Goal: Task Accomplishment & Management: Manage account settings

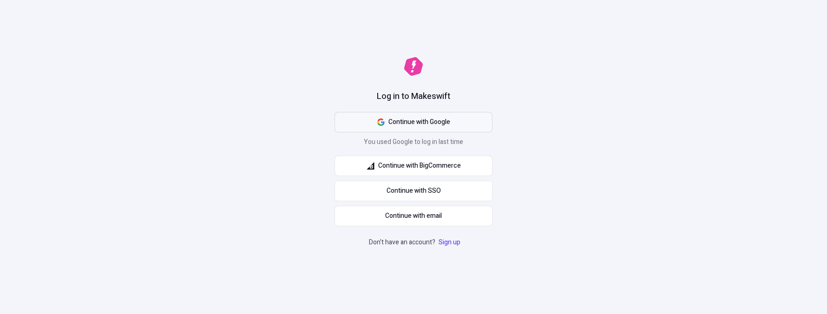
click at [382, 120] on icon "button" at bounding box center [380, 122] width 7 height 7
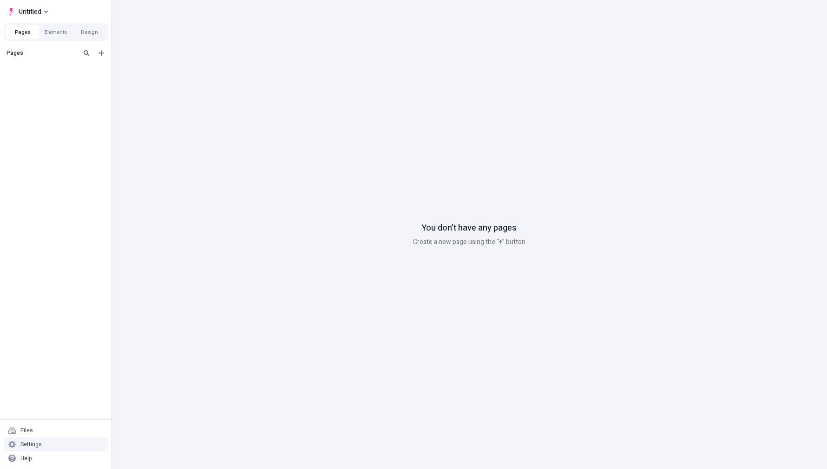
click at [46, 314] on div "Settings" at bounding box center [56, 444] width 104 height 14
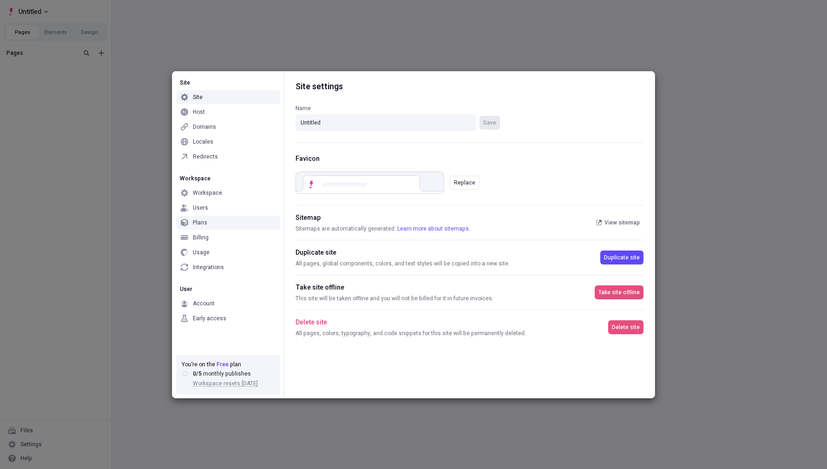
click at [198, 222] on div "Plans" at bounding box center [200, 222] width 14 height 7
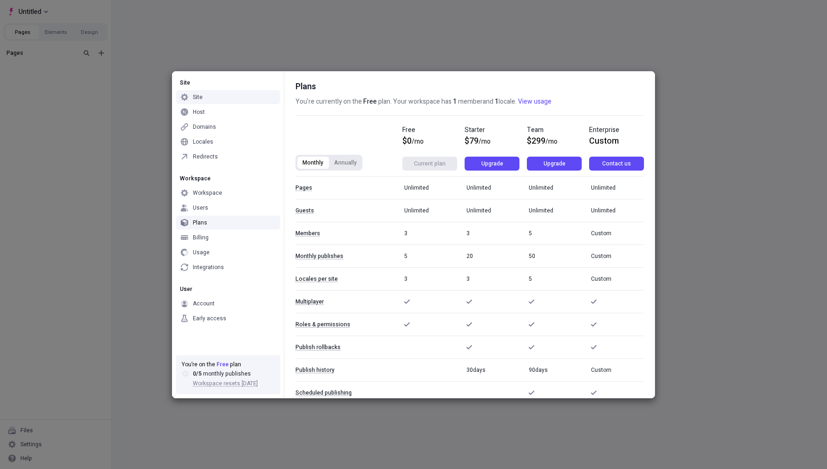
click at [350, 160] on button "Annually" at bounding box center [345, 163] width 33 height 14
click at [310, 161] on button "Monthly" at bounding box center [312, 163] width 33 height 14
click at [351, 160] on button "Annually" at bounding box center [345, 163] width 33 height 14
click at [307, 166] on button "Monthly" at bounding box center [312, 163] width 33 height 14
click at [363, 165] on div "Monthly Annually" at bounding box center [349, 163] width 107 height 16
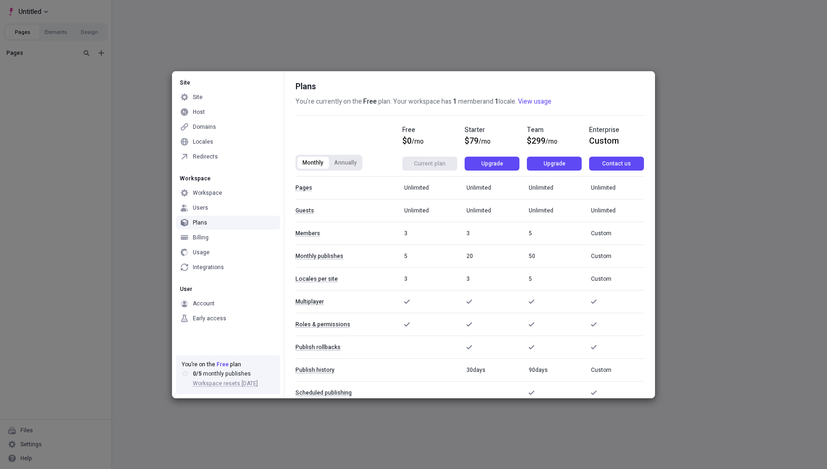
click at [348, 165] on button "Annually" at bounding box center [345, 163] width 33 height 14
click at [309, 161] on button "Monthly" at bounding box center [312, 163] width 33 height 14
